Goal: Task Accomplishment & Management: Complete application form

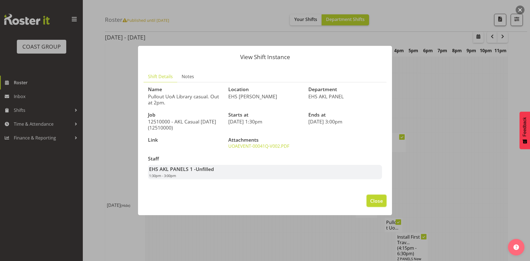
click at [380, 202] on span "Close" at bounding box center [376, 200] width 13 height 7
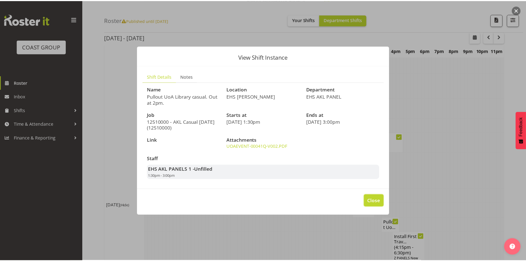
scroll to position [386, 0]
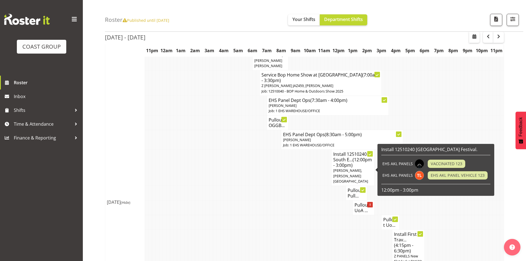
click at [357, 175] on span "Shaun Keutenius, Takaria Leleimua-Kamira" at bounding box center [350, 175] width 35 height 15
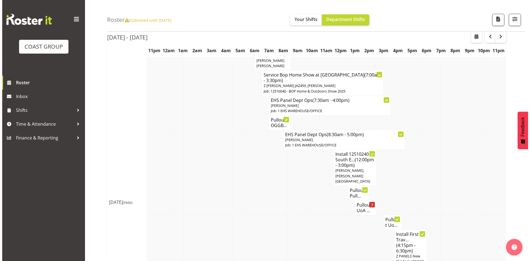
scroll to position [378, 0]
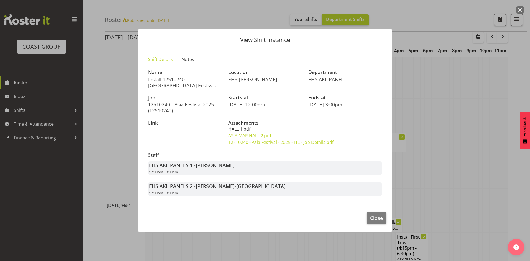
click at [243, 129] on link "HALL 1.pdf" at bounding box center [239, 129] width 22 height 6
click at [378, 219] on span "Close" at bounding box center [376, 217] width 13 height 7
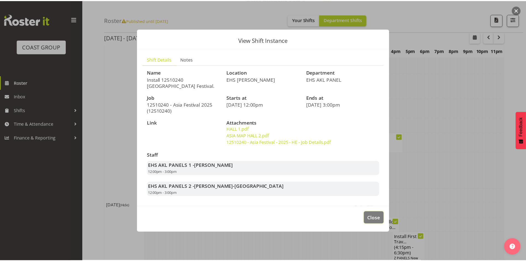
scroll to position [386, 0]
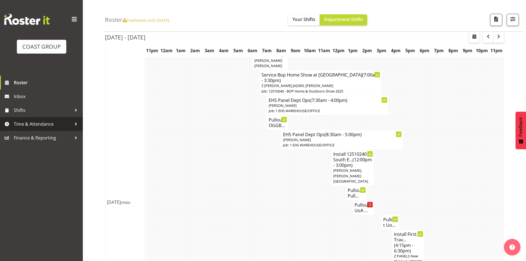
click at [49, 123] on span "Time & Attendance" at bounding box center [43, 124] width 58 height 8
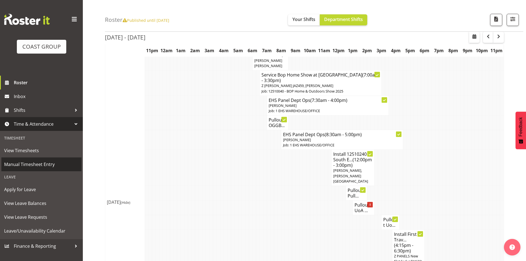
click at [51, 165] on span "Manual Timesheet Entry" at bounding box center [41, 164] width 75 height 8
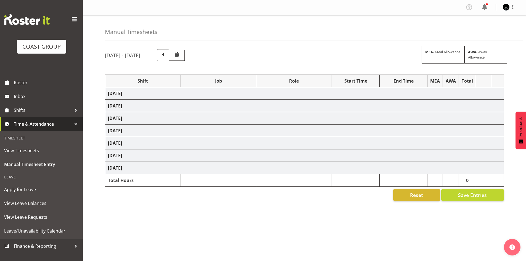
select select "78040"
select select "69"
select select "79179"
select select "8654"
select select "78040"
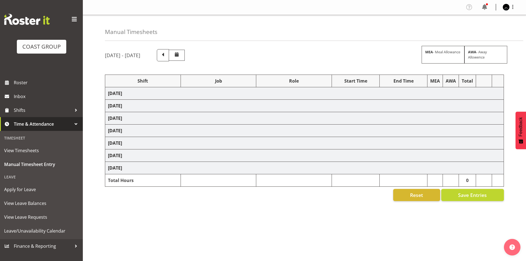
select select "69"
select select "78040"
select select "69"
select select "83601"
select select "10237"
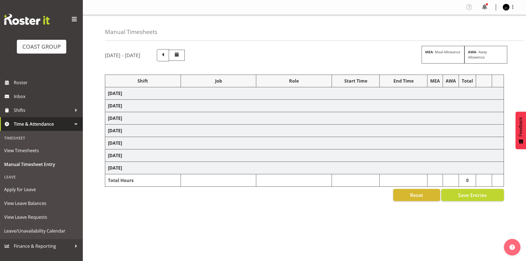
select select "81887"
select select "10237"
select select "83250"
select select "10720"
select select "78040"
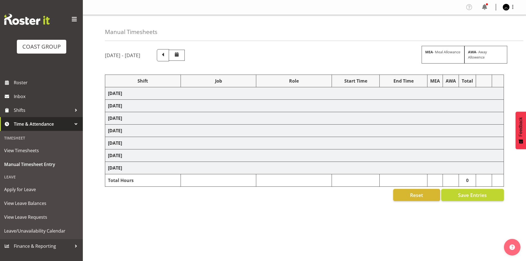
select select "69"
select select "83072"
select select "8654"
select select "82167"
select select "10651"
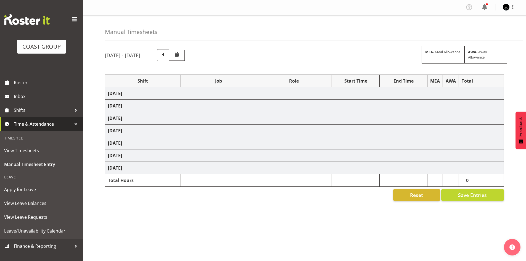
select select "83066"
select select "9881"
select select "82167"
select select "10651"
select select "83066"
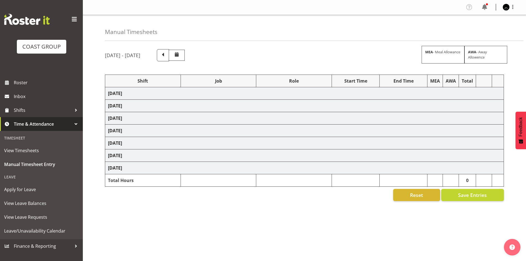
select select "9881"
select select "82901"
select select "10086"
select select "83250"
select select "10720"
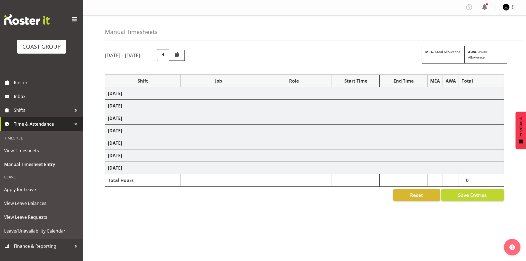
select select "78040"
select select "69"
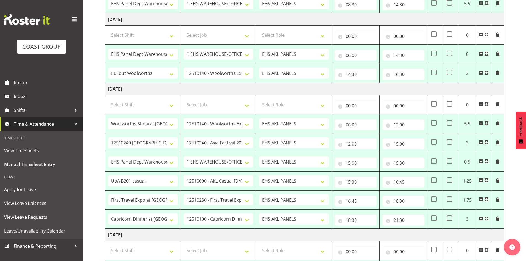
scroll to position [166, 0]
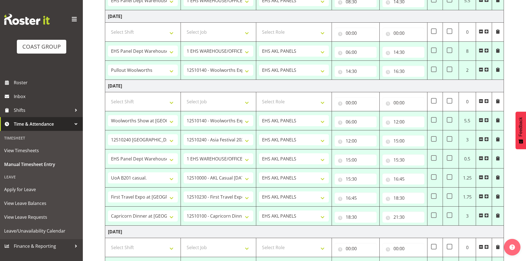
click at [481, 159] on span at bounding box center [481, 158] width 4 height 4
select select "83072"
select select "8654"
type input "15:30"
type input "16:45"
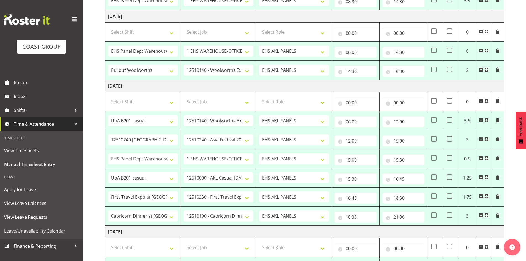
select select "82167"
select select "10651"
type input "16:45"
type input "18:30"
select select "83066"
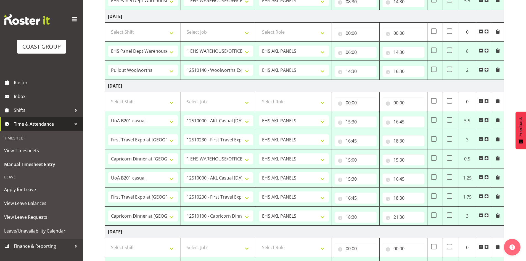
select select "9881"
type input "18:30"
type input "21:30"
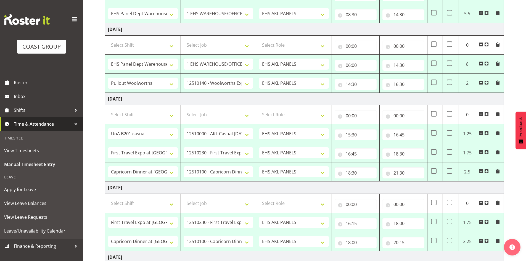
scroll to position [191, 0]
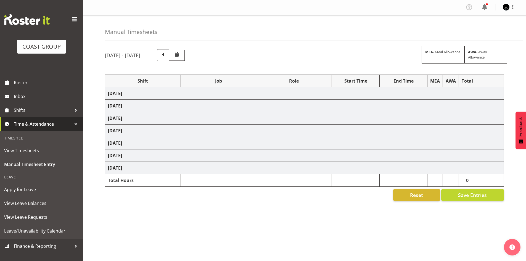
scroll to position [9, 0]
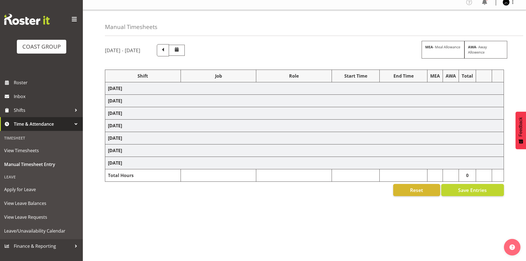
select select "78040"
select select "69"
select select "79179"
select select "8654"
select select "78040"
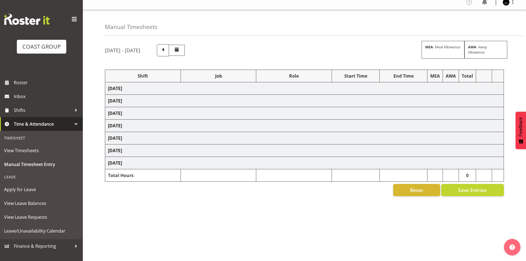
select select "69"
select select "78040"
select select "69"
select select "83601"
select select "10237"
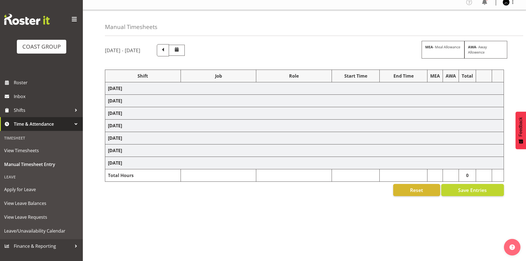
select select "81887"
select select "10237"
select select "83250"
select select "10720"
select select "78040"
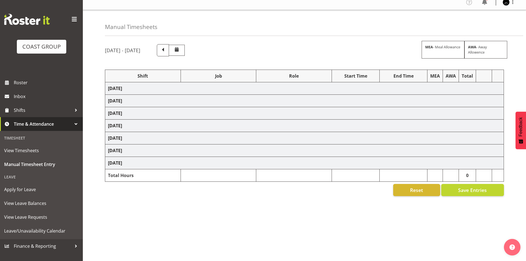
select select "69"
select select "83072"
select select "8654"
select select "82167"
select select "10651"
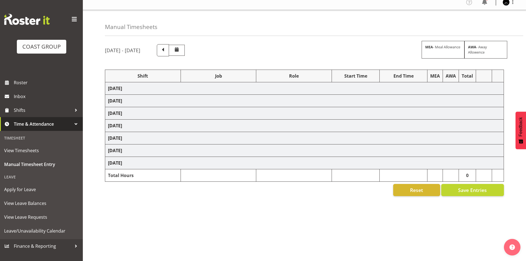
select select "83066"
select select "9881"
select select "82167"
select select "10651"
select select "83066"
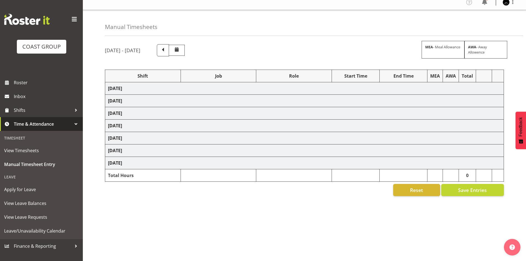
select select "9881"
select select "82901"
select select "10086"
select select "83250"
select select "10720"
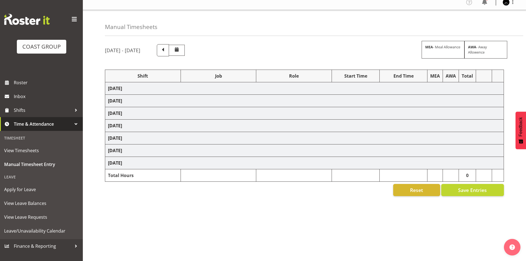
select select "78040"
select select "69"
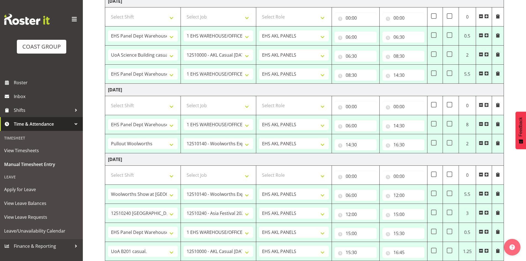
scroll to position [92, 0]
click at [397, 76] on input "14:30" at bounding box center [403, 75] width 42 height 11
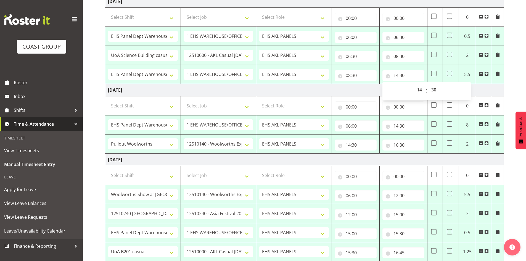
click at [355, 88] on td "[DATE]" at bounding box center [304, 90] width 399 height 12
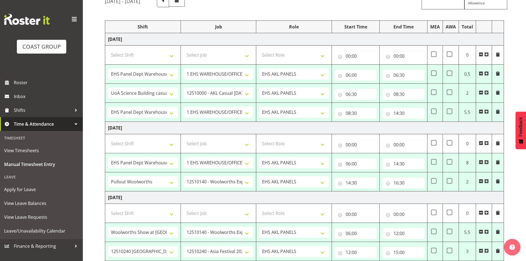
scroll to position [37, 0]
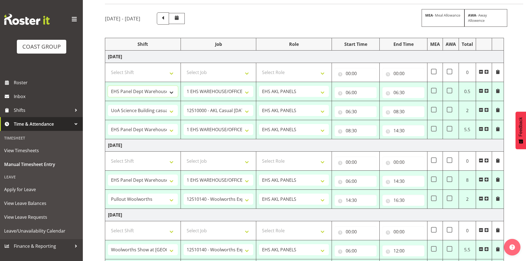
click at [172, 92] on select "# Fieldays--Milwaukee. # Install Hutchwilco Boat Show at ASG. #AKL Bunnings Tra…" at bounding box center [143, 91] width 70 height 11
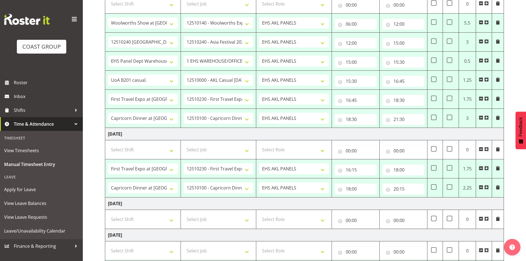
scroll to position [285, 0]
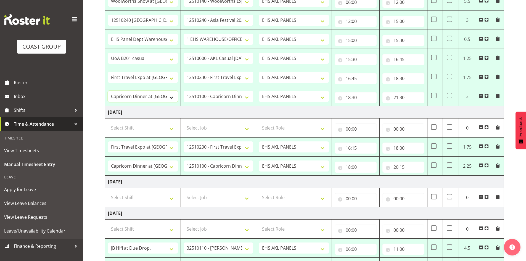
click at [153, 96] on select "# Fieldays--Milwaukee. # Install Hutchwilco Boat Show at ASG. #AKL Bunnings Tra…" at bounding box center [143, 96] width 70 height 11
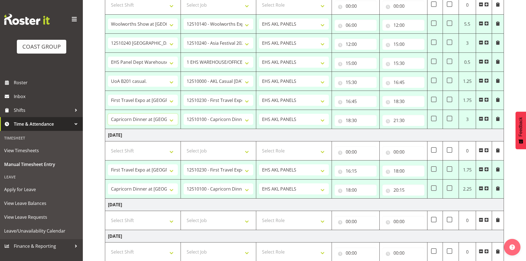
scroll to position [257, 0]
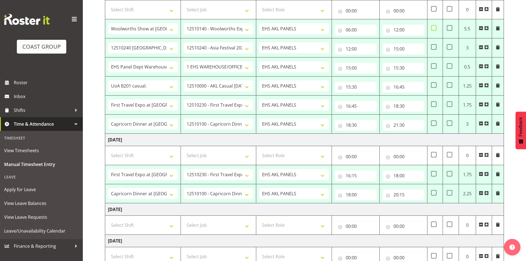
click at [433, 30] on span at bounding box center [434, 28] width 6 height 6
click at [433, 30] on input "checkbox" at bounding box center [433, 28] width 4 height 4
checkbox input "true"
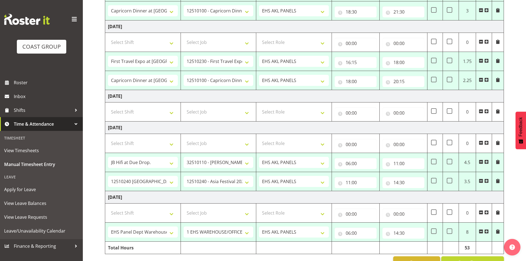
scroll to position [386, 0]
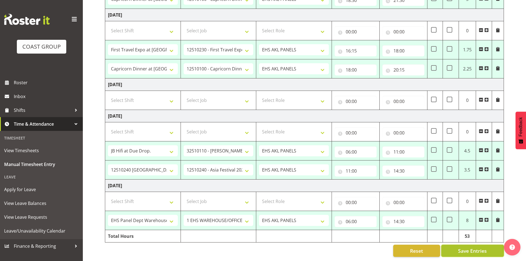
click at [475, 251] on button "Save Entries" at bounding box center [472, 251] width 63 height 12
